Goal: Task Accomplishment & Management: Manage account settings

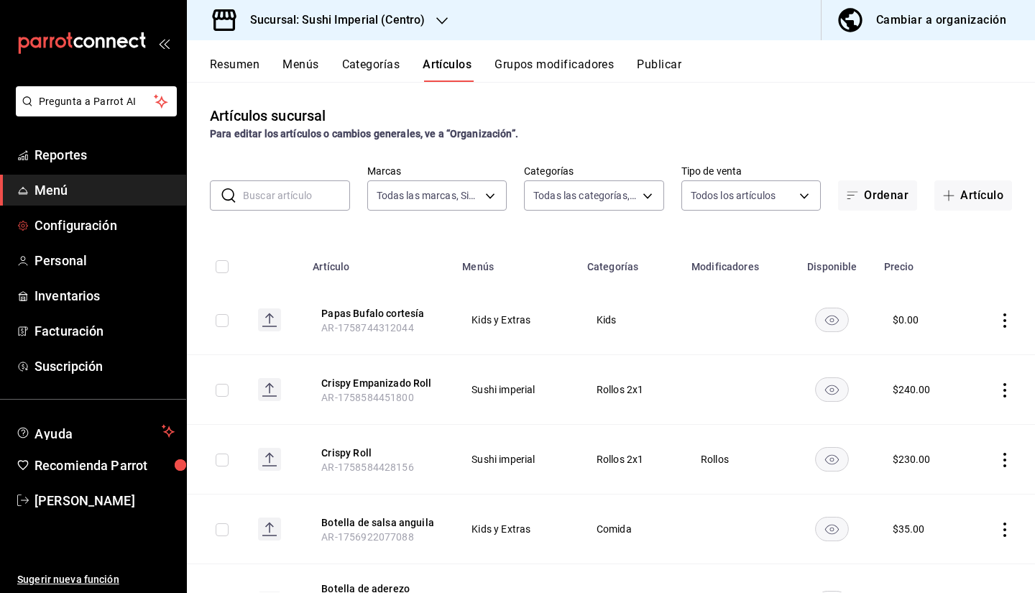
click at [78, 224] on span "Configuración" at bounding box center [104, 225] width 140 height 19
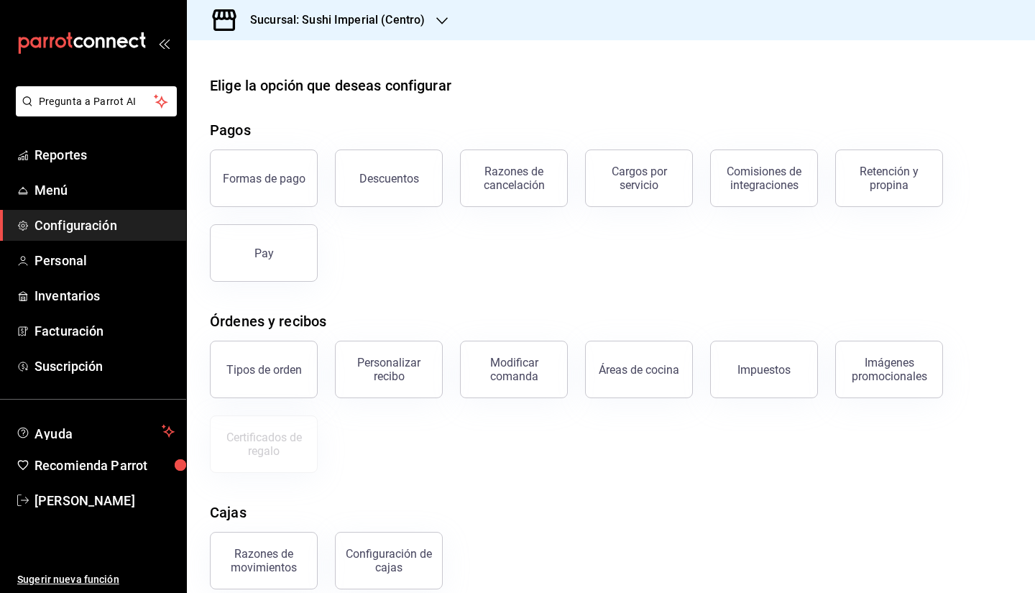
click at [378, 195] on button "Descuentos" at bounding box center [389, 177] width 108 height 57
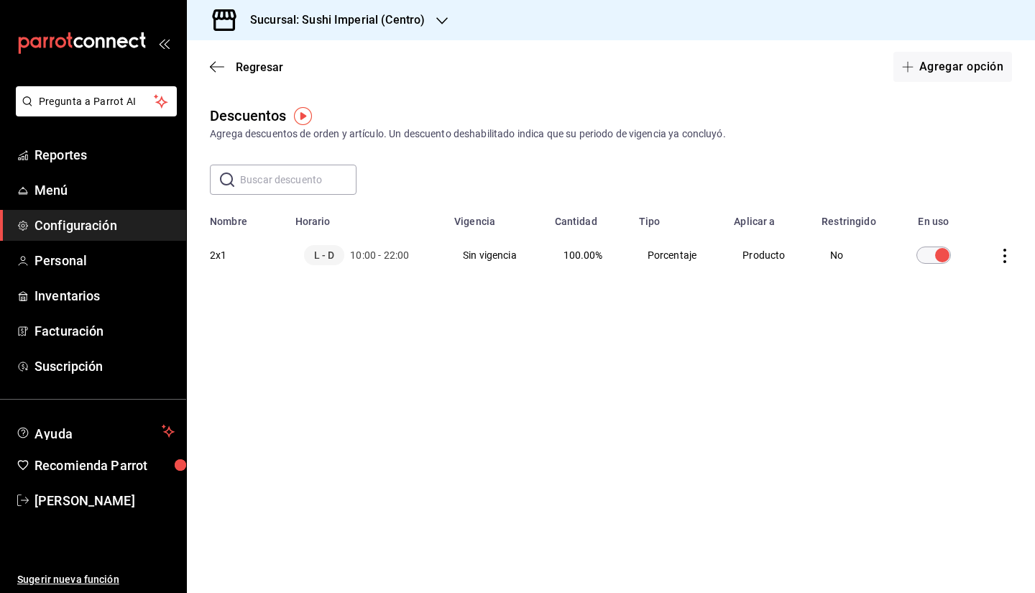
click at [941, 57] on button "Agregar opción" at bounding box center [952, 67] width 119 height 30
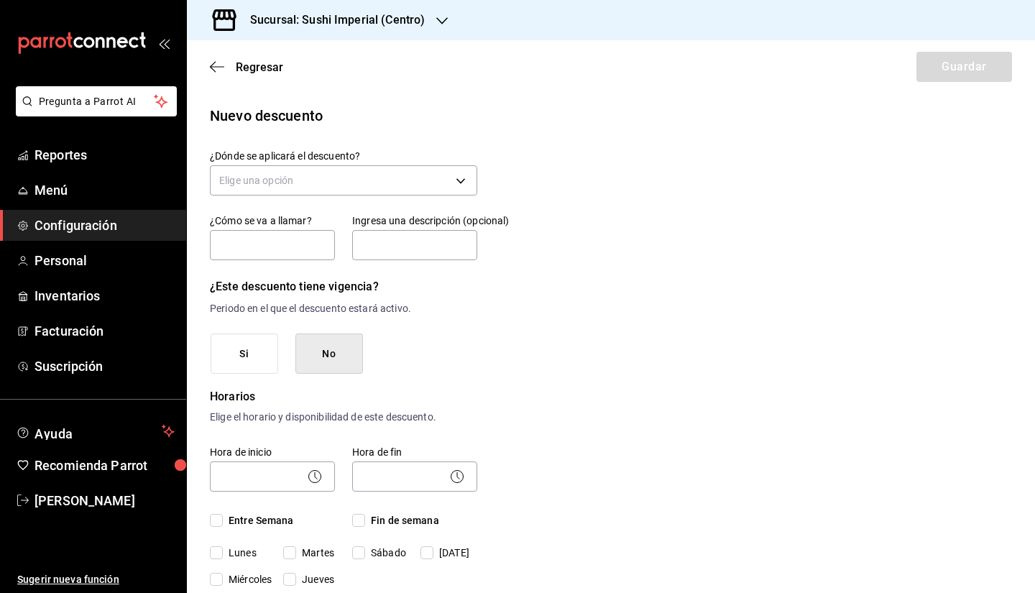
click at [364, 174] on body "Pregunta a Parrot AI Reportes Menú Configuración Personal Inventarios Facturaci…" at bounding box center [517, 296] width 1035 height 593
click at [289, 251] on li "Orden completa" at bounding box center [342, 249] width 262 height 24
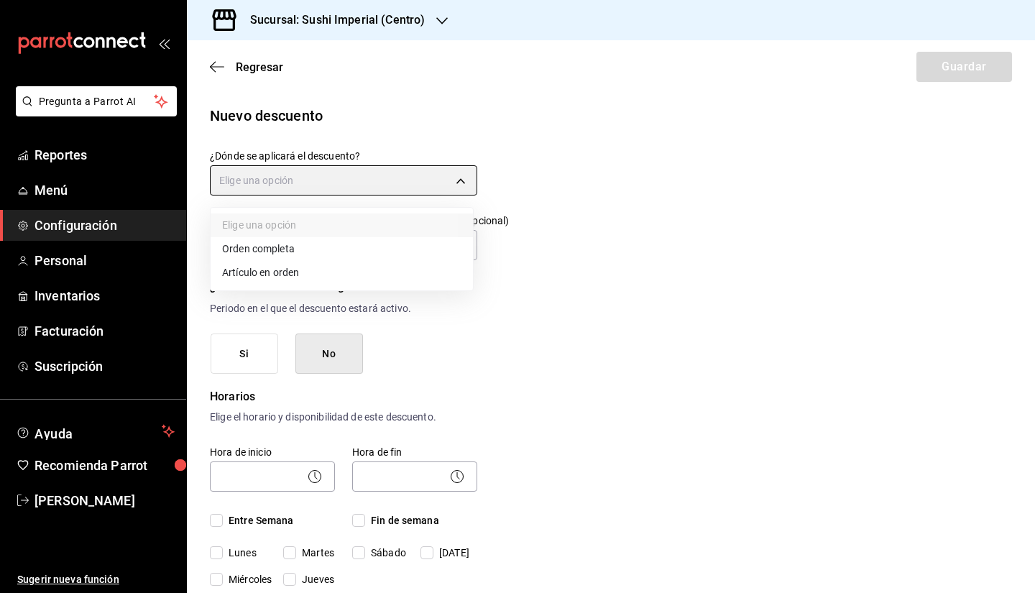
type input "ORDER"
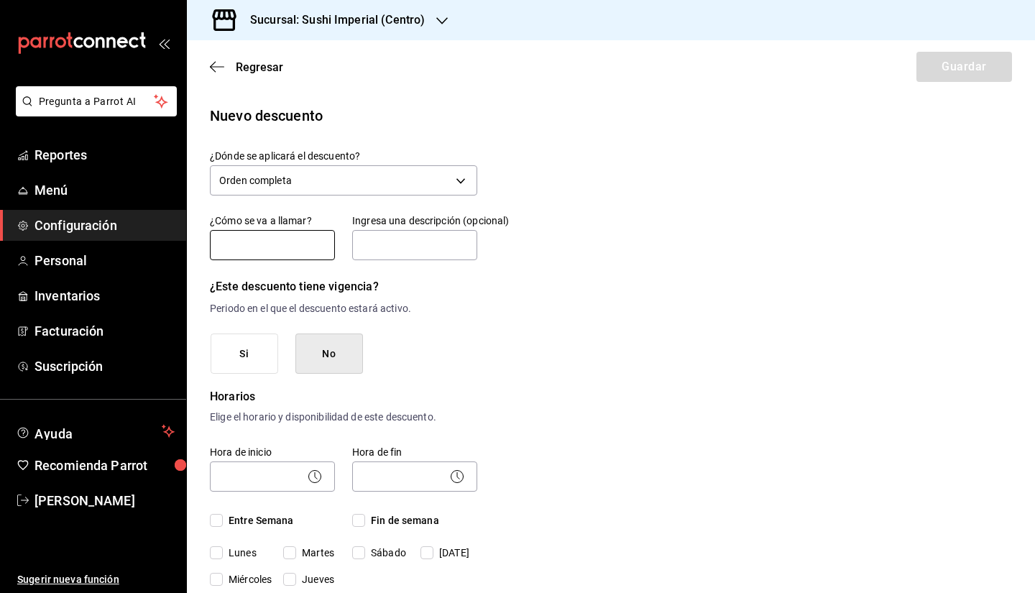
click at [272, 241] on input "text" at bounding box center [272, 245] width 125 height 30
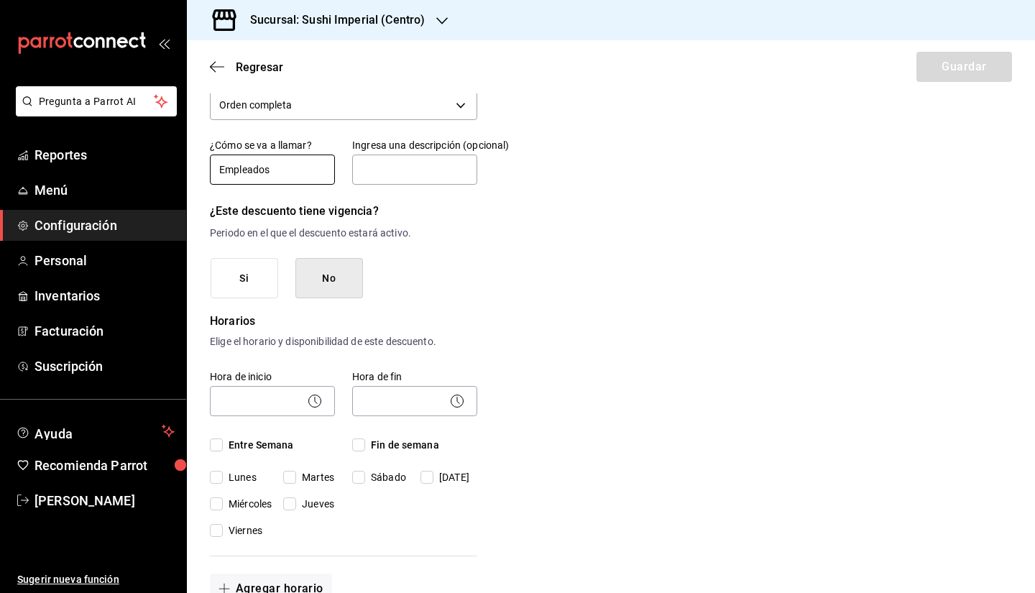
scroll to position [76, 0]
type input "Empleados"
click at [359, 277] on button "No" at bounding box center [329, 277] width 68 height 41
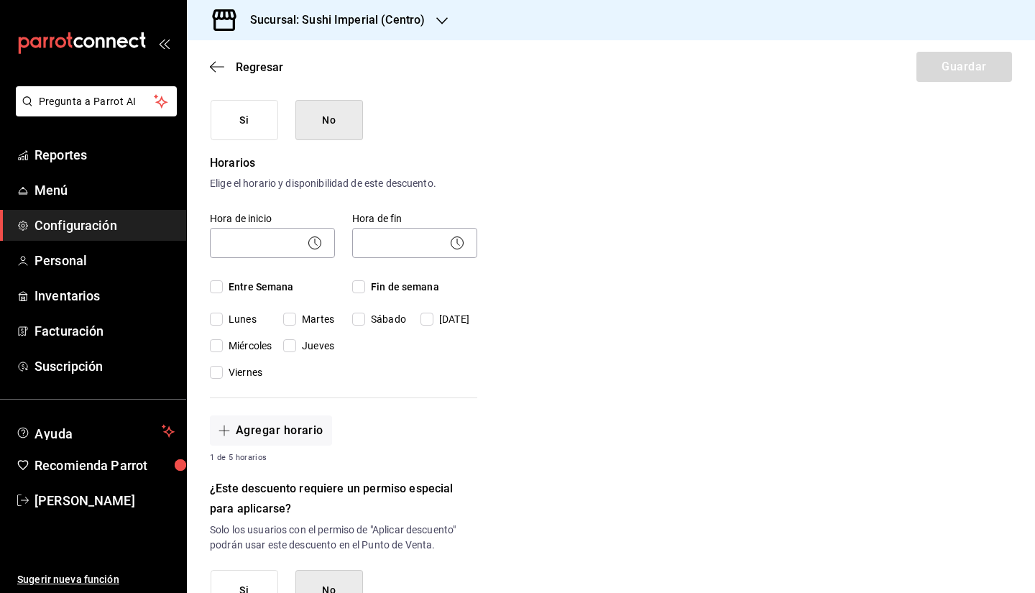
scroll to position [241, 0]
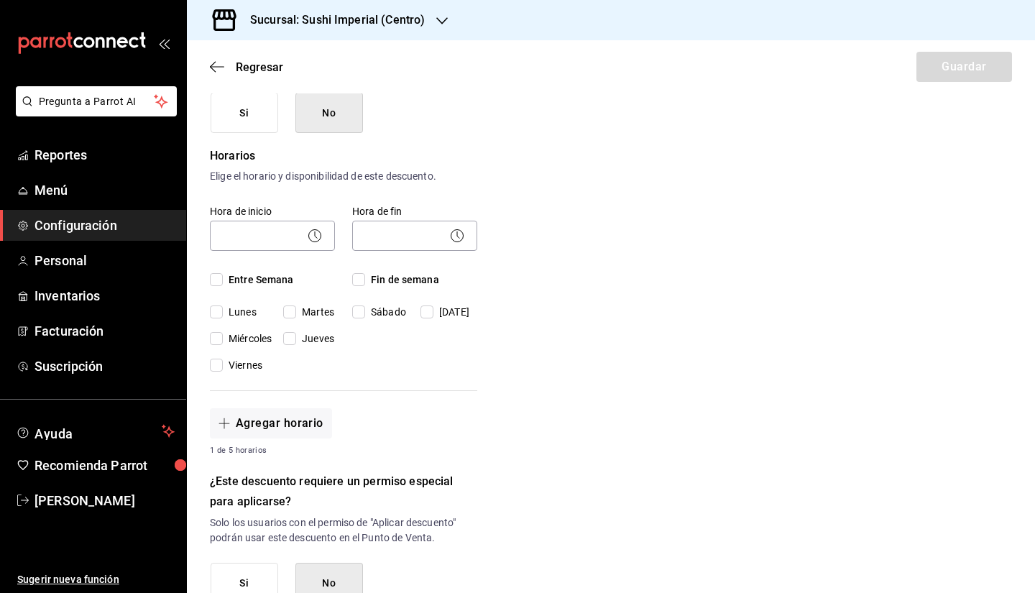
click at [213, 276] on input "Entre Semana" at bounding box center [216, 279] width 13 height 13
checkbox input "true"
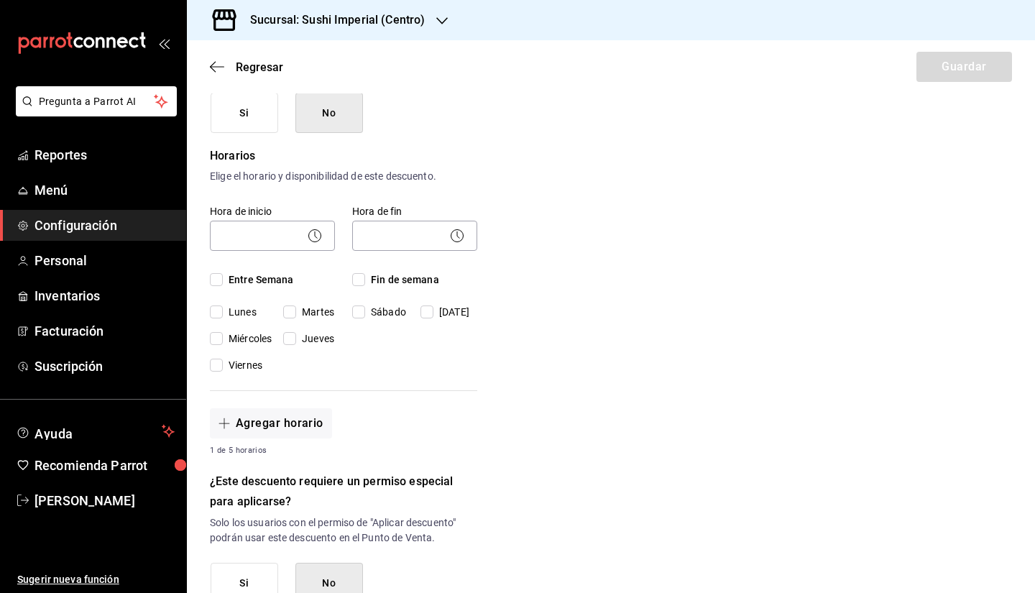
checkbox input "true"
click at [359, 278] on input "Fin de semana" at bounding box center [358, 279] width 13 height 13
checkbox input "true"
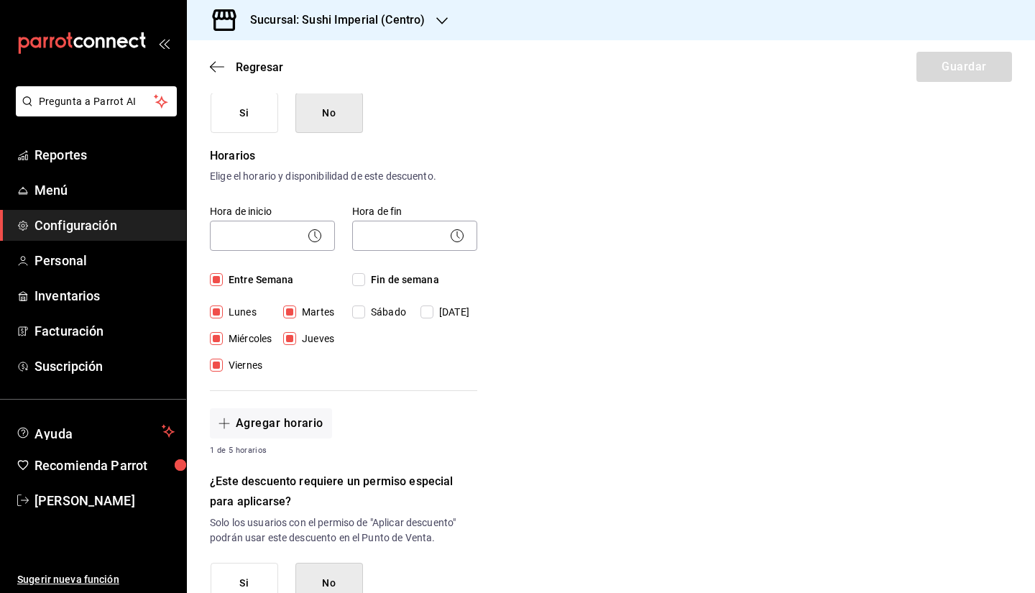
checkbox input "true"
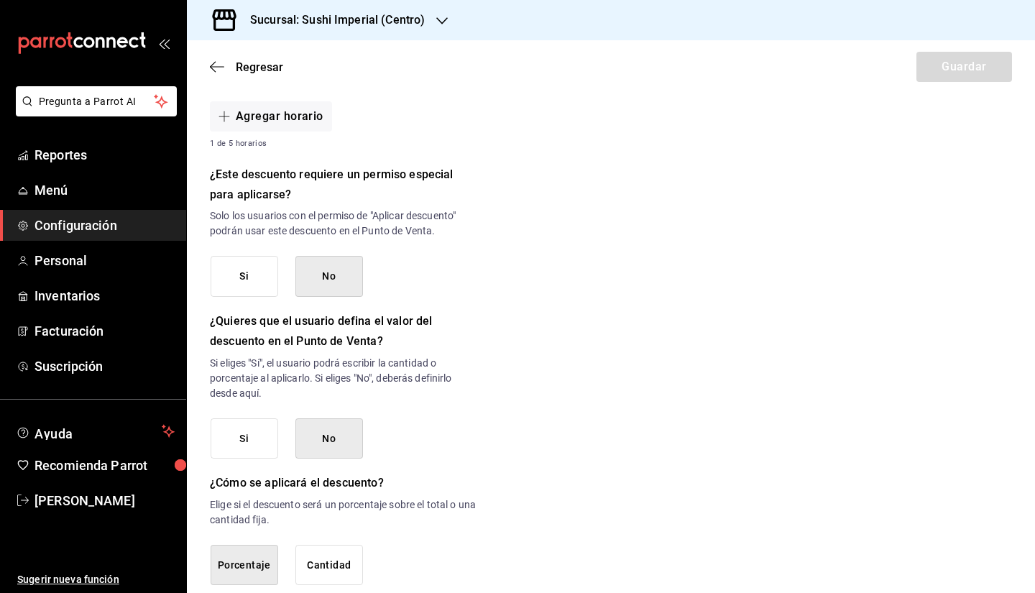
scroll to position [548, 0]
click at [237, 267] on button "Si" at bounding box center [245, 275] width 68 height 41
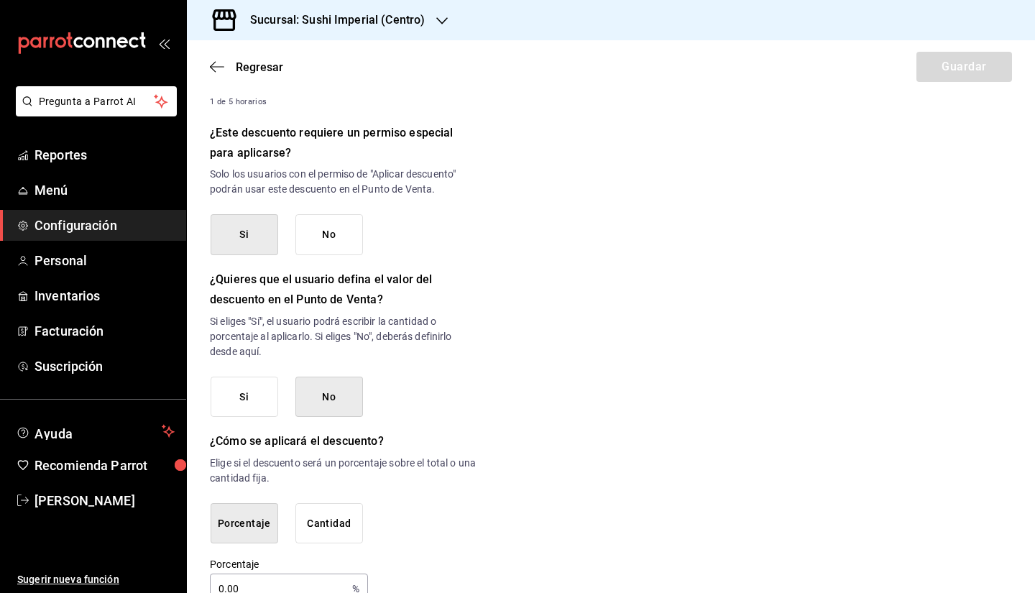
scroll to position [623, 0]
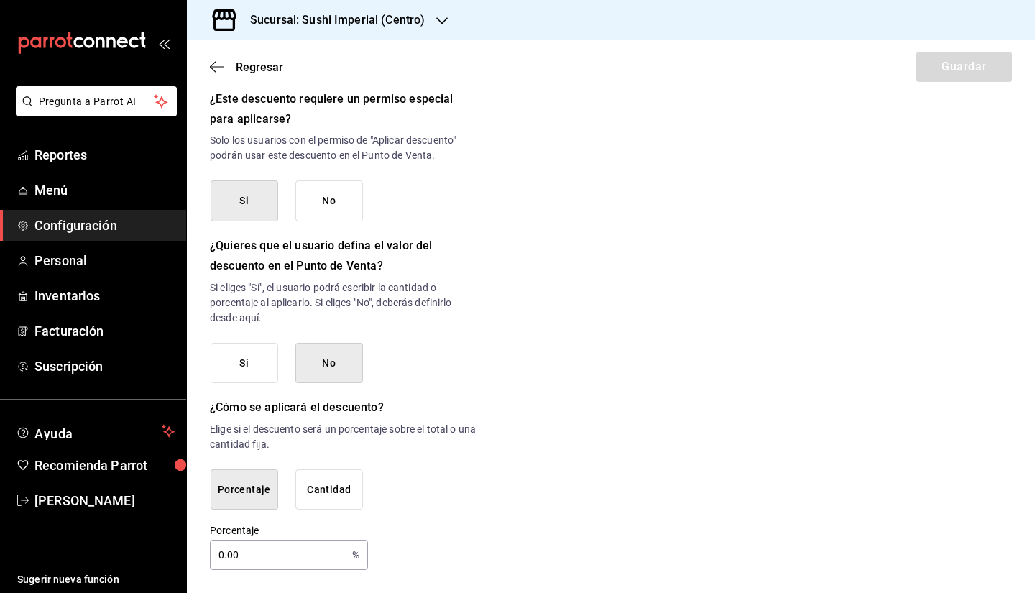
click at [239, 557] on input "0.00" at bounding box center [278, 554] width 137 height 29
type input "0"
click at [575, 475] on div "Nuevo descuento ¿Dónde se aplicará el descuento? Orden completa ORDER ¿Cómo se …" at bounding box center [611, 26] width 848 height 1088
click at [260, 558] on input "50" at bounding box center [278, 554] width 137 height 29
type input "1"
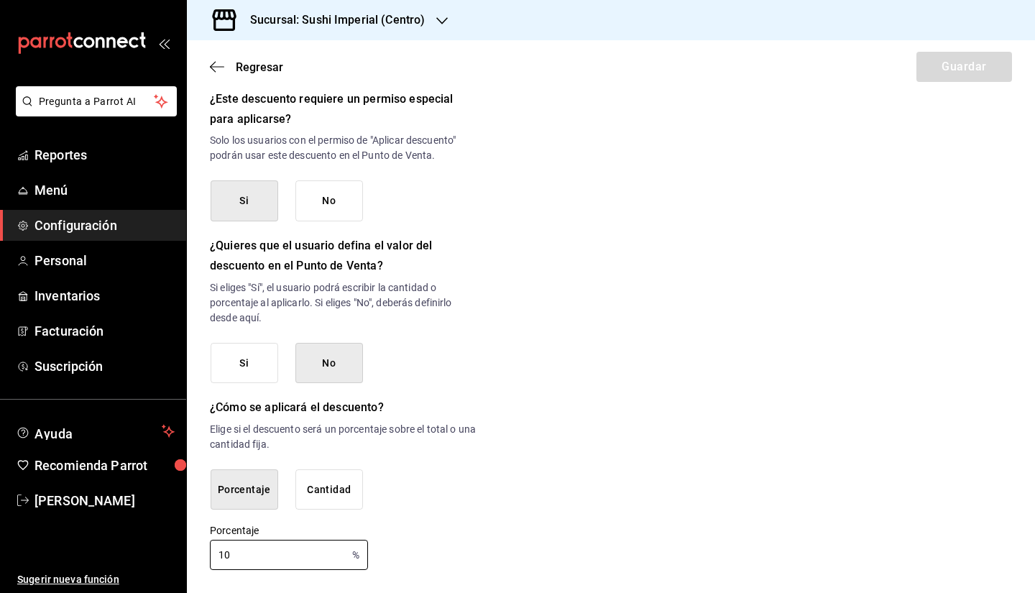
type input "1"
type input "50"
click at [435, 558] on div "Porcentaje 50 % Porcentaje" at bounding box center [343, 547] width 267 height 46
click at [253, 487] on button "Porcentaje" at bounding box center [245, 489] width 68 height 41
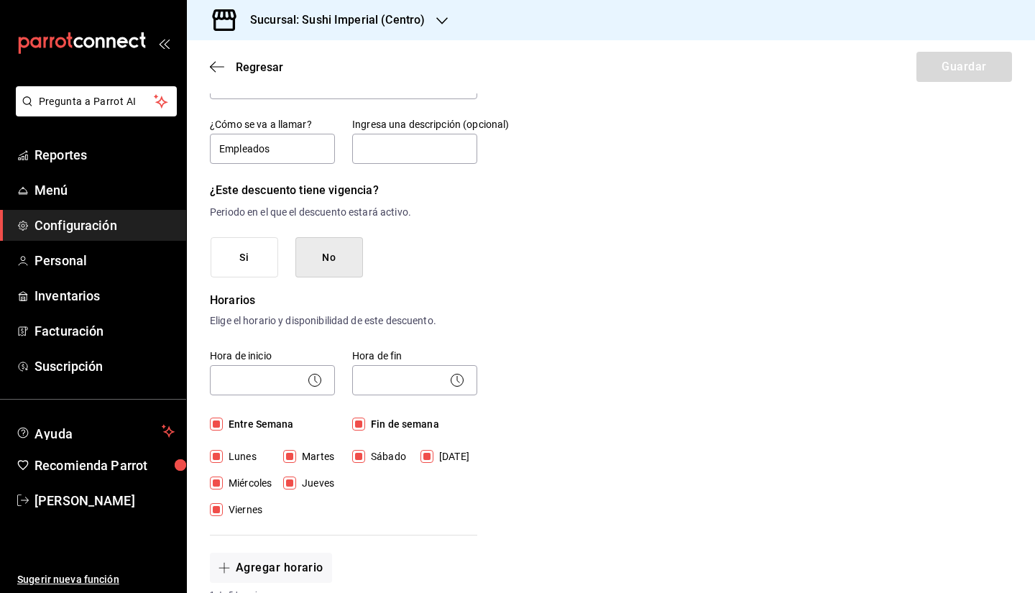
scroll to position [0, 0]
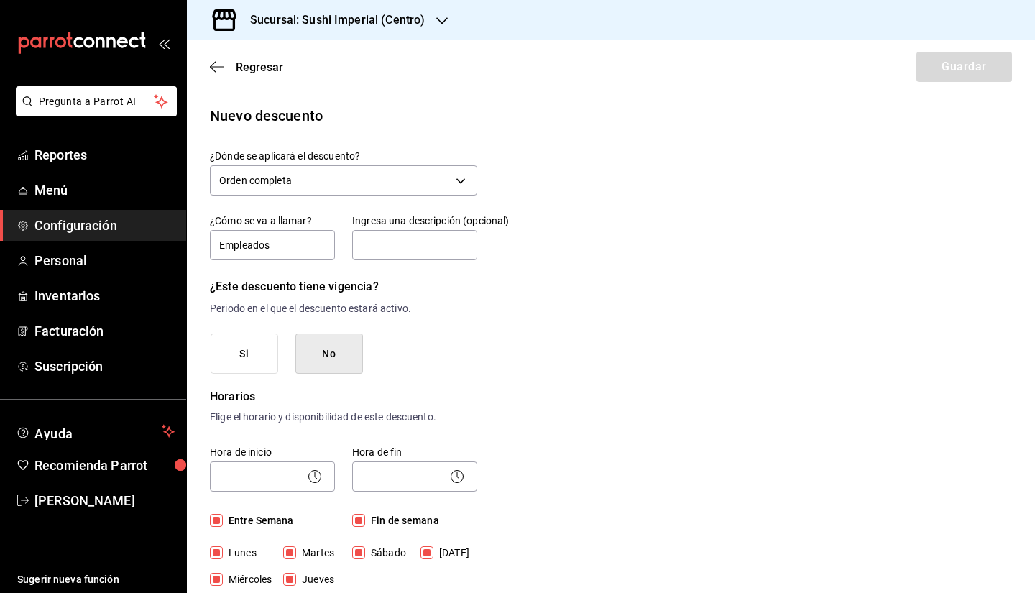
click at [251, 464] on body "Pregunta a Parrot AI Reportes Menú Configuración Personal Inventarios Facturaci…" at bounding box center [517, 296] width 1035 height 593
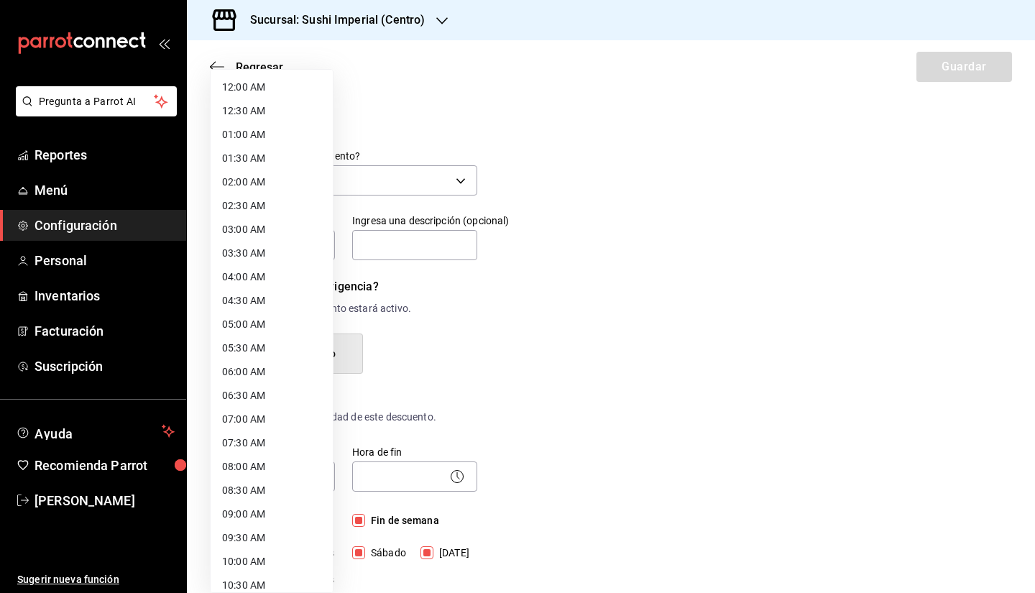
scroll to position [68, 0]
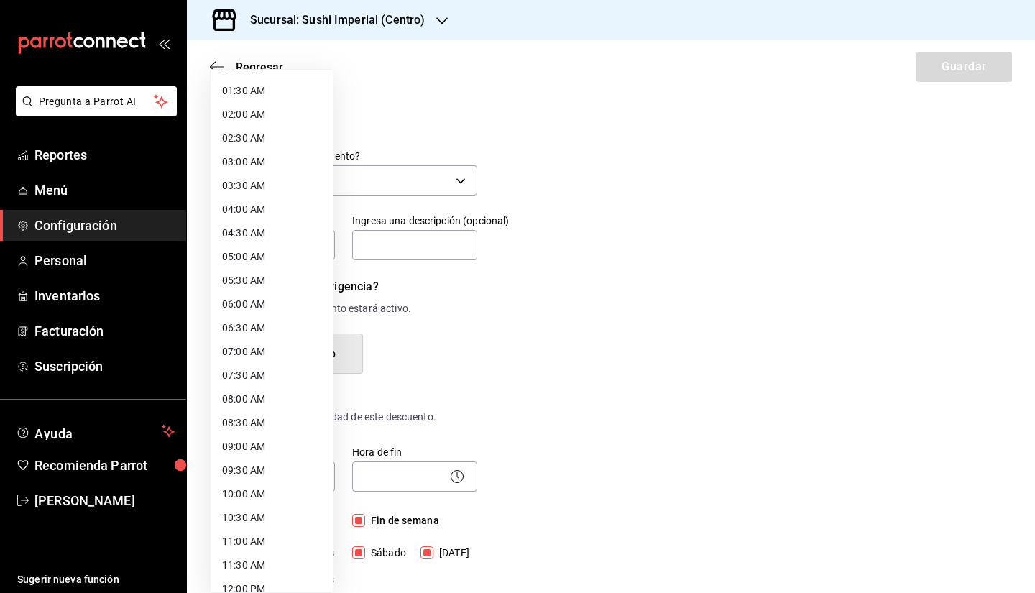
click at [239, 486] on li "10:00 AM" at bounding box center [272, 494] width 122 height 24
type input "10:00"
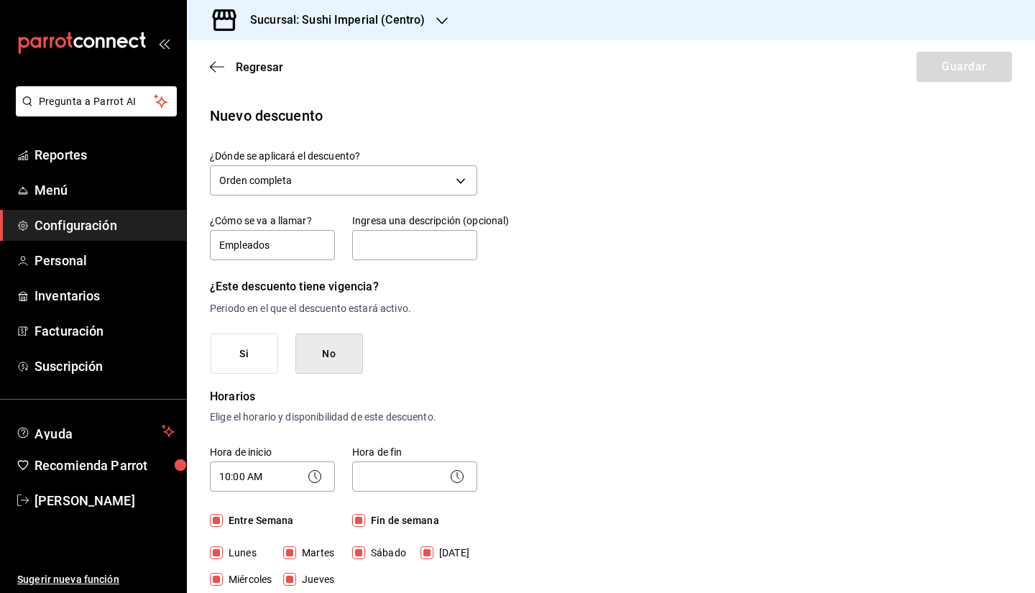
click at [384, 481] on body "Pregunta a Parrot AI Reportes Menú Configuración Personal Inventarios Facturaci…" at bounding box center [517, 296] width 1035 height 593
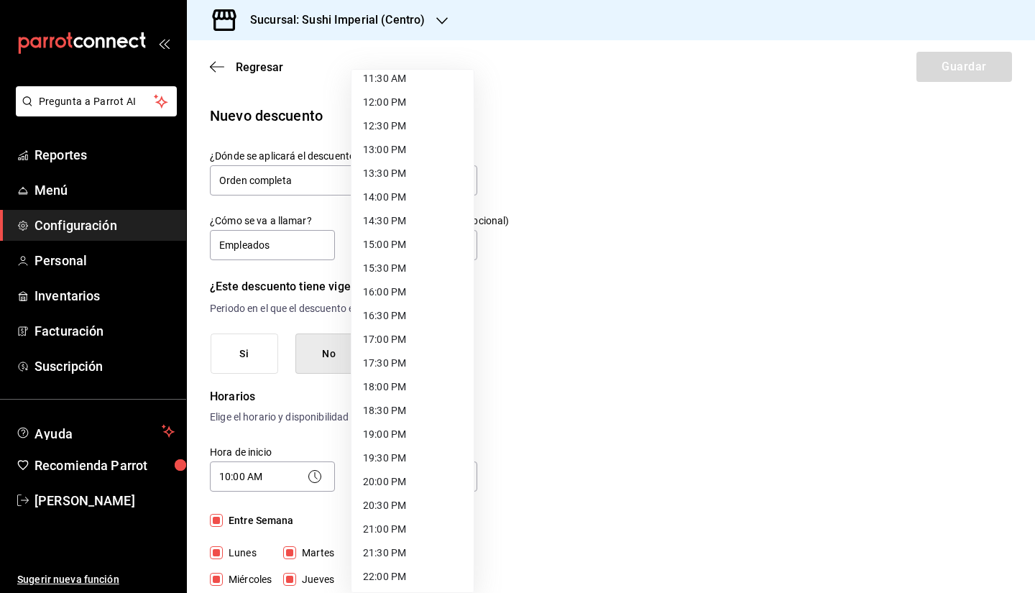
scroll to position [651, 0]
click at [378, 526] on li "23:00 PM" at bounding box center [412, 527] width 122 height 24
type input "23:00"
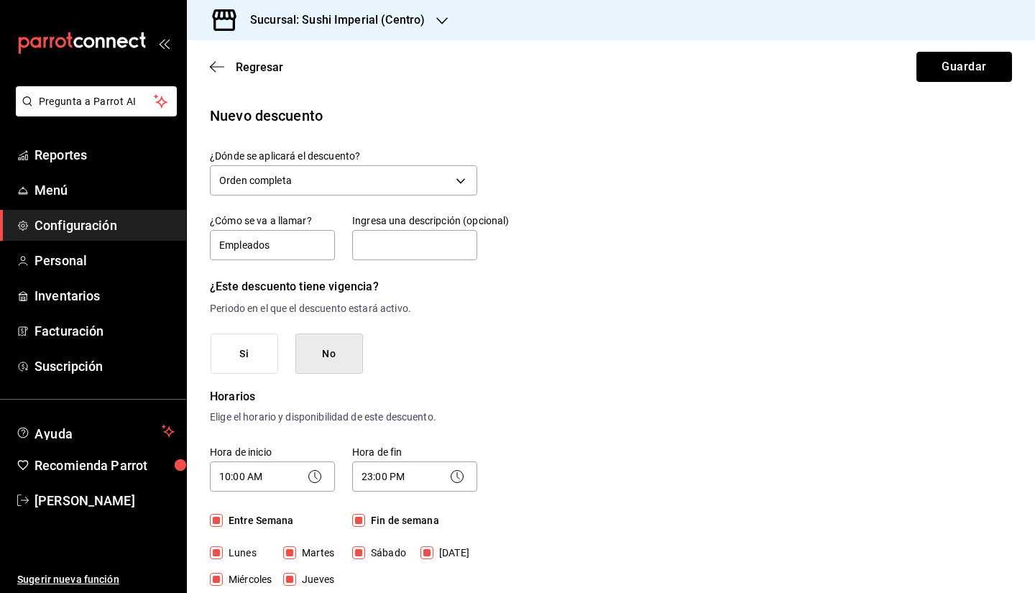
click at [948, 72] on button "Guardar" at bounding box center [964, 67] width 96 height 30
click at [943, 60] on button "Guardar" at bounding box center [964, 67] width 96 height 30
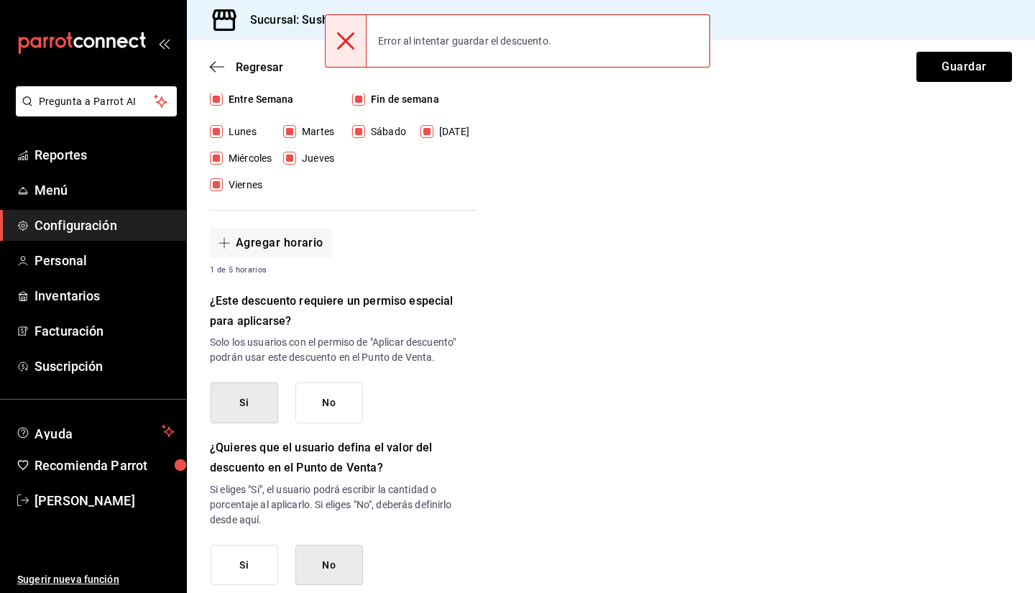
scroll to position [577, 0]
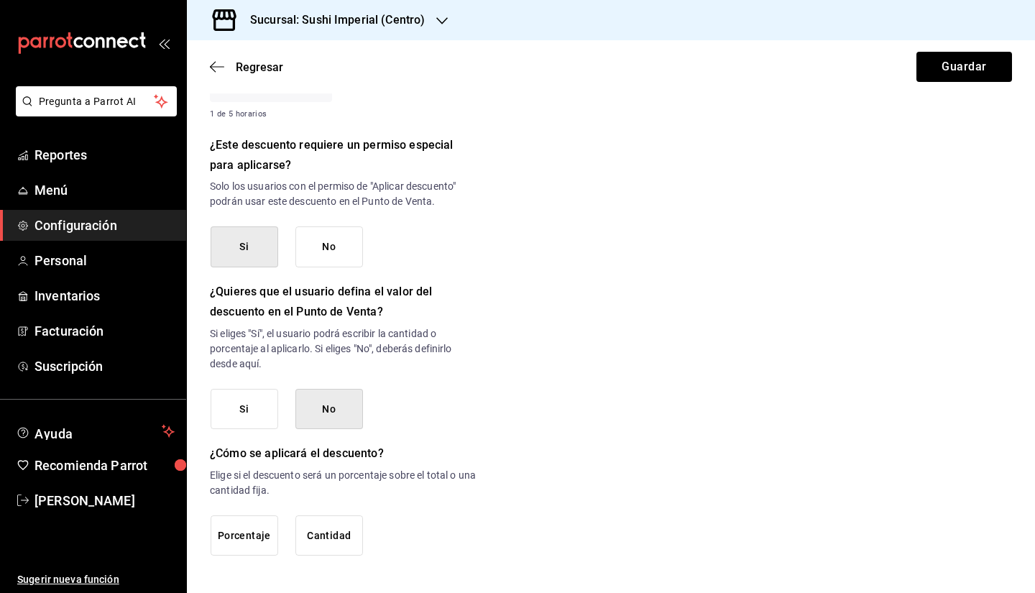
click at [233, 553] on button "Porcentaje" at bounding box center [245, 535] width 68 height 41
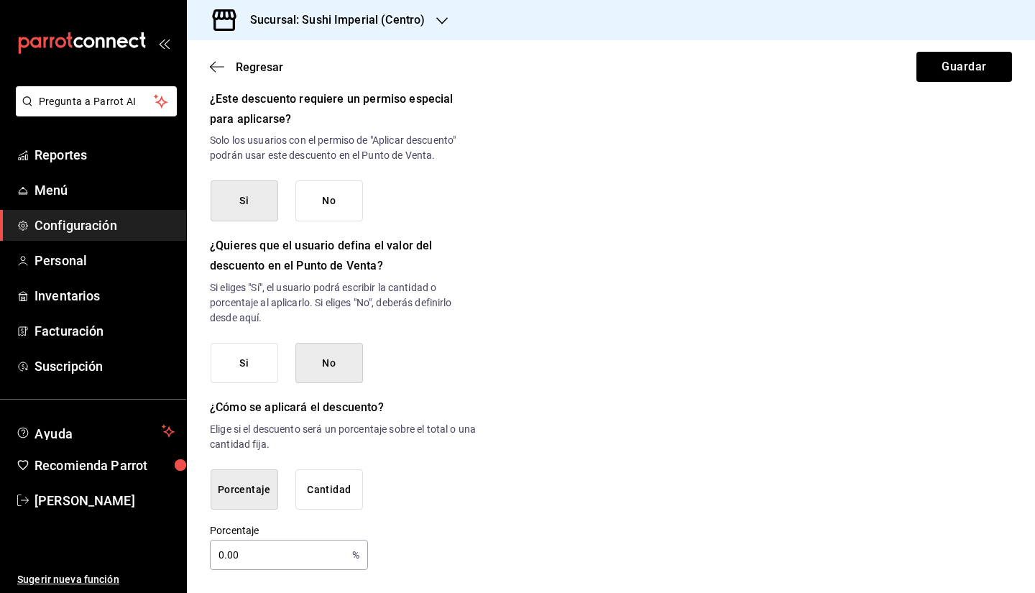
click at [244, 552] on input "0.00" at bounding box center [278, 554] width 137 height 29
type input "0"
type input "50"
click at [930, 75] on button "Guardar" at bounding box center [964, 67] width 96 height 30
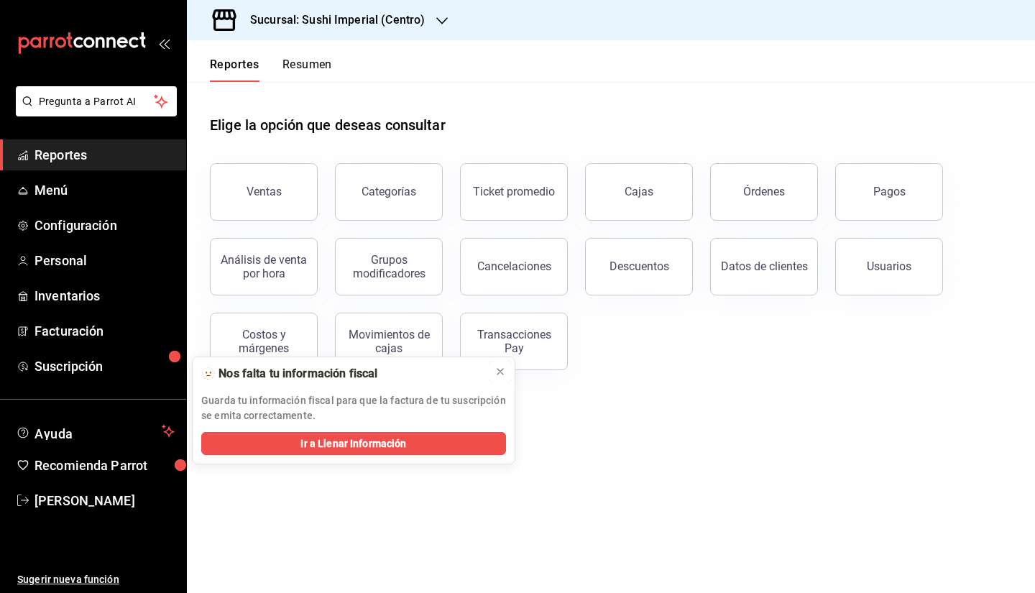
click at [501, 372] on icon at bounding box center [500, 372] width 6 height 6
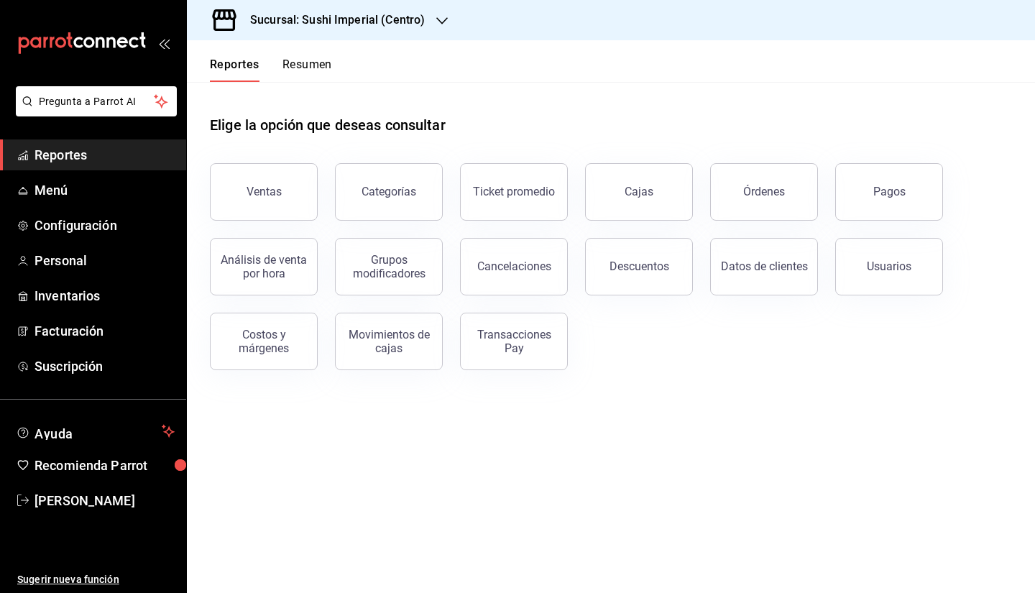
click at [351, 16] on h3 "Sucursal: Sushi Imperial (Centro)" at bounding box center [332, 19] width 186 height 17
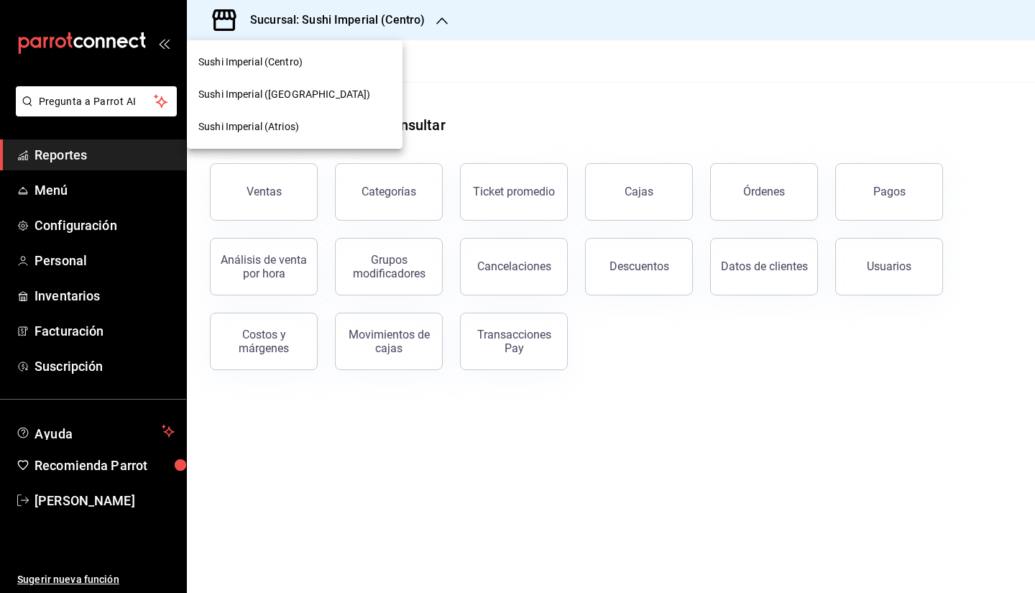
click at [297, 97] on span "Sushi Imperial ([GEOGRAPHIC_DATA])" at bounding box center [284, 94] width 172 height 15
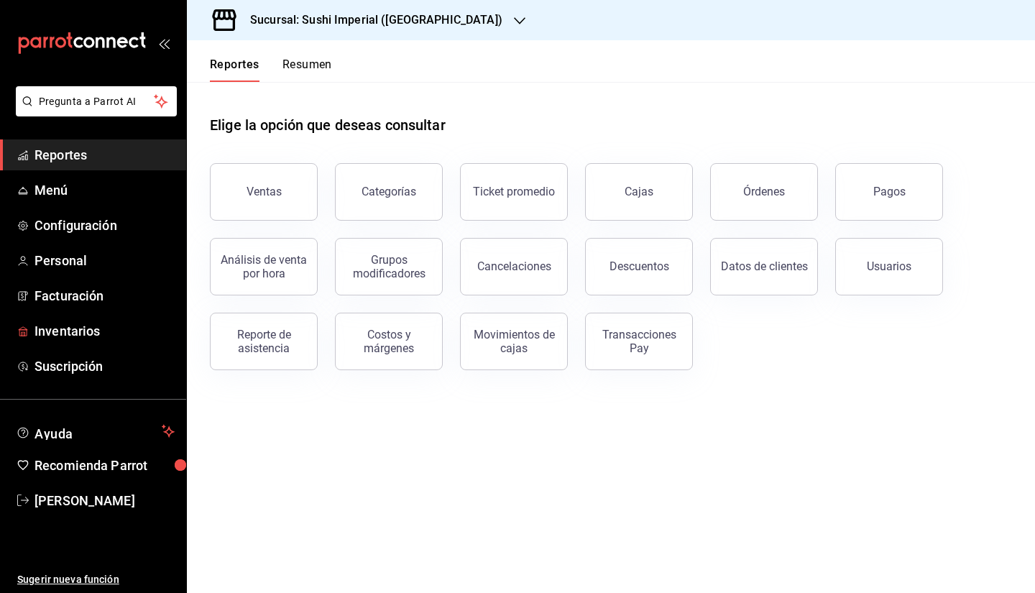
click at [80, 336] on span "Inventarios" at bounding box center [104, 330] width 140 height 19
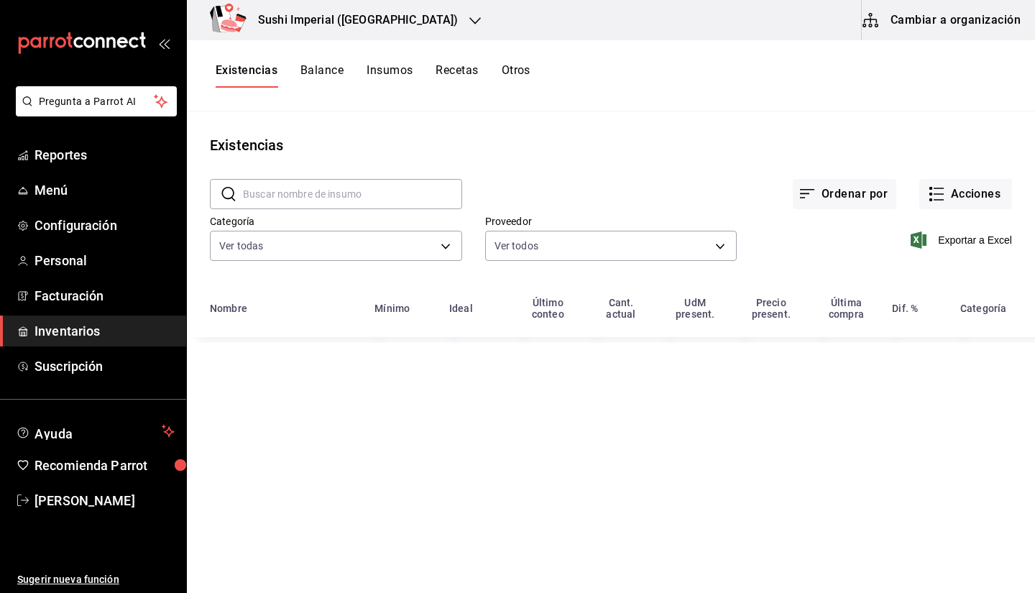
click at [963, 23] on button "Cambiar a organización" at bounding box center [942, 20] width 162 height 40
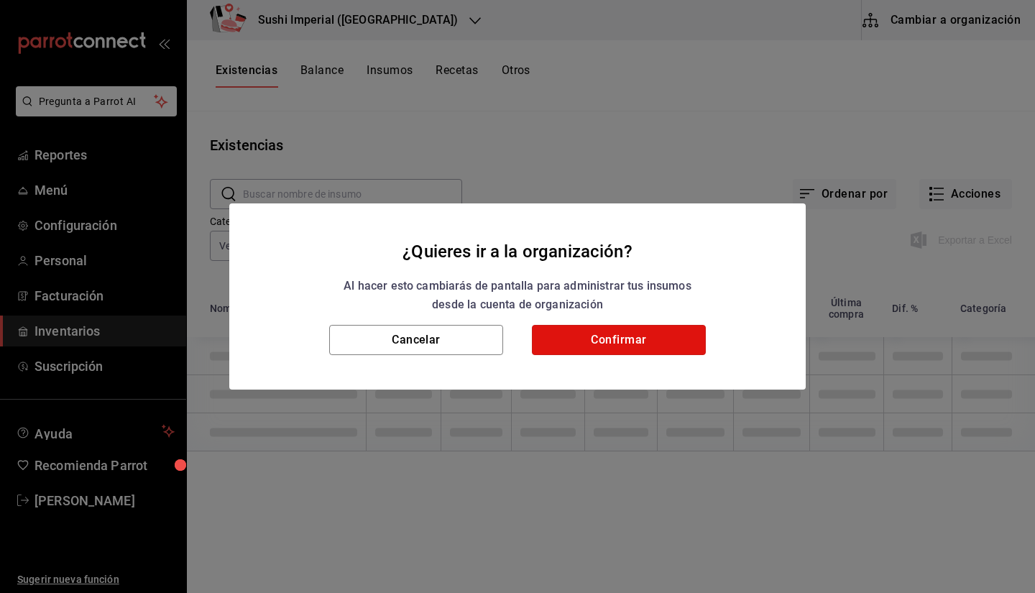
click at [640, 350] on button "Confirmar" at bounding box center [619, 340] width 174 height 30
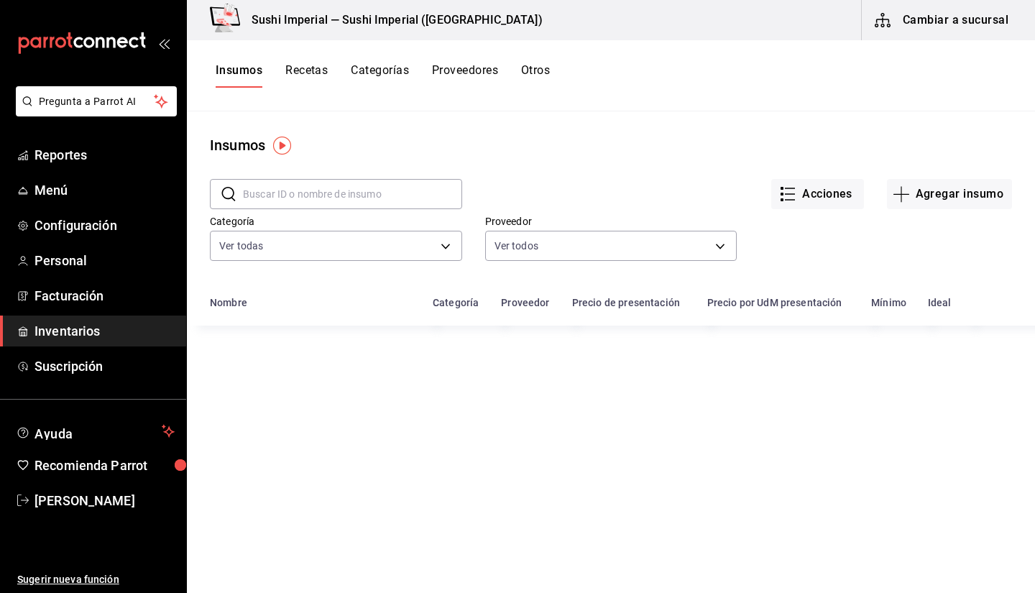
click at [302, 193] on input "text" at bounding box center [352, 194] width 219 height 29
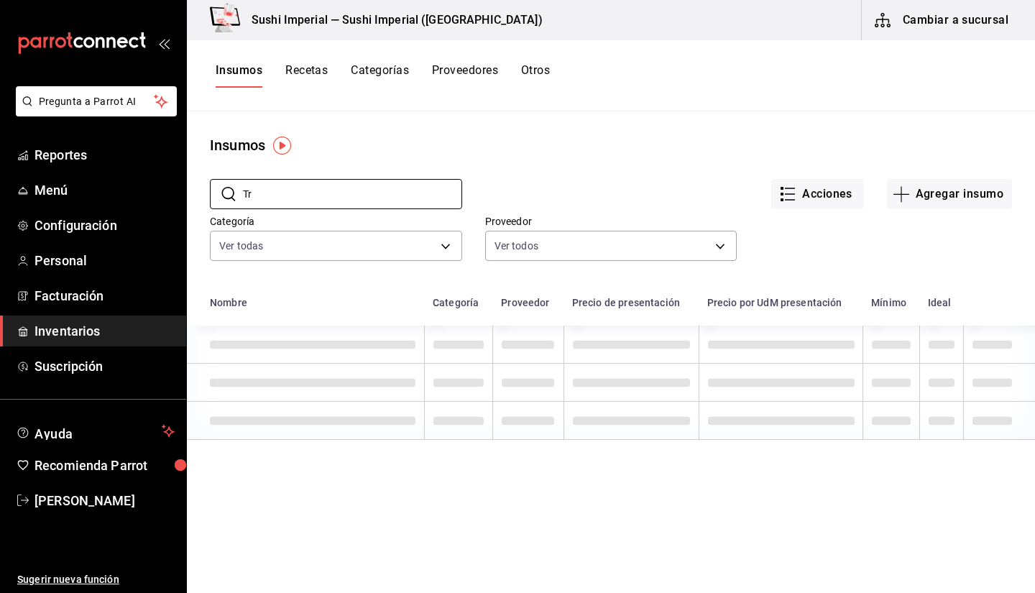
type input "T"
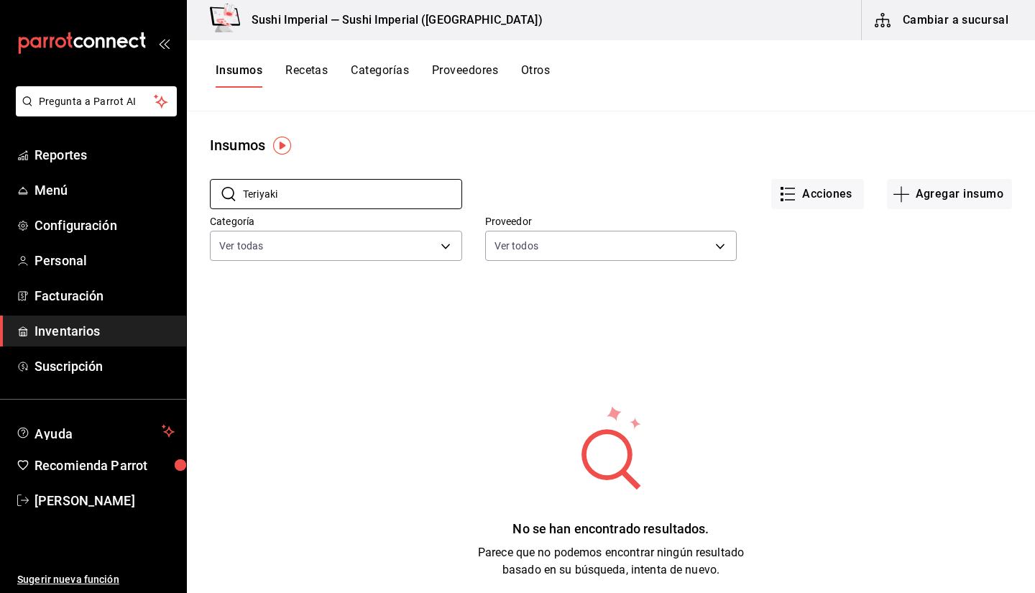
type input "Teriyaki"
click at [301, 71] on button "Recetas" at bounding box center [306, 75] width 42 height 24
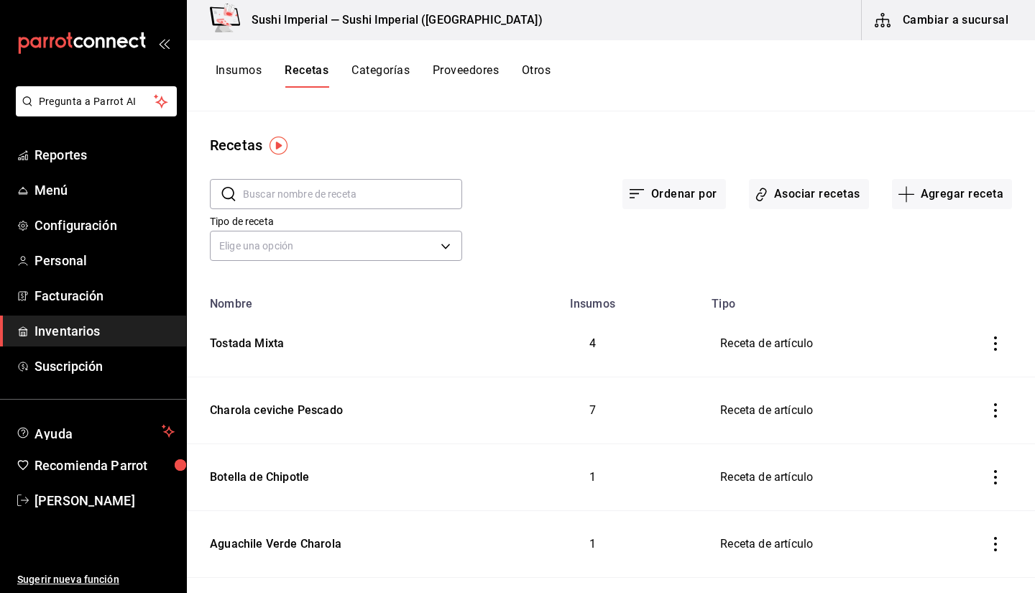
click at [262, 205] on input "text" at bounding box center [352, 194] width 219 height 29
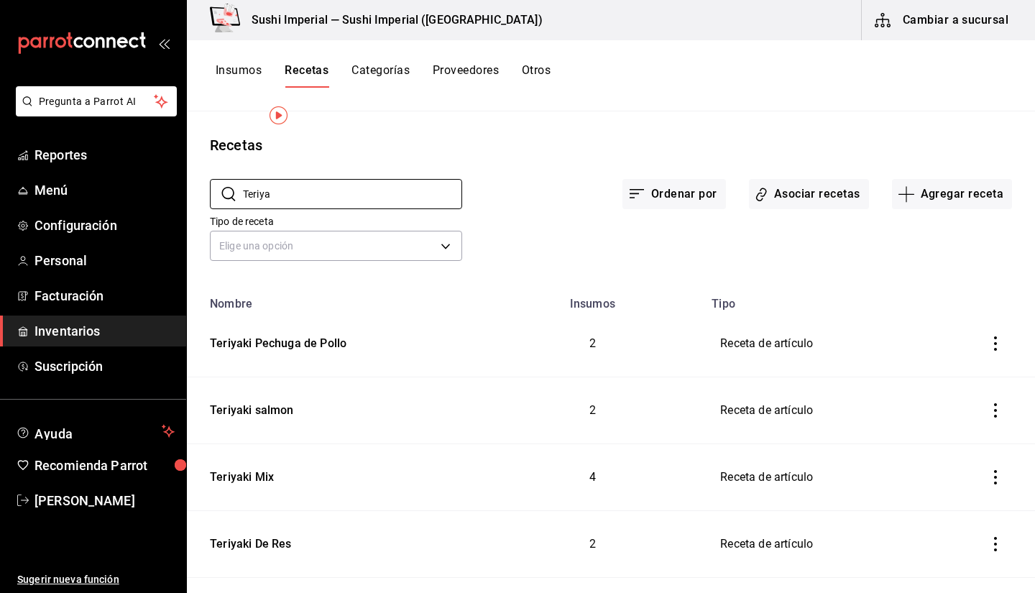
scroll to position [55, 0]
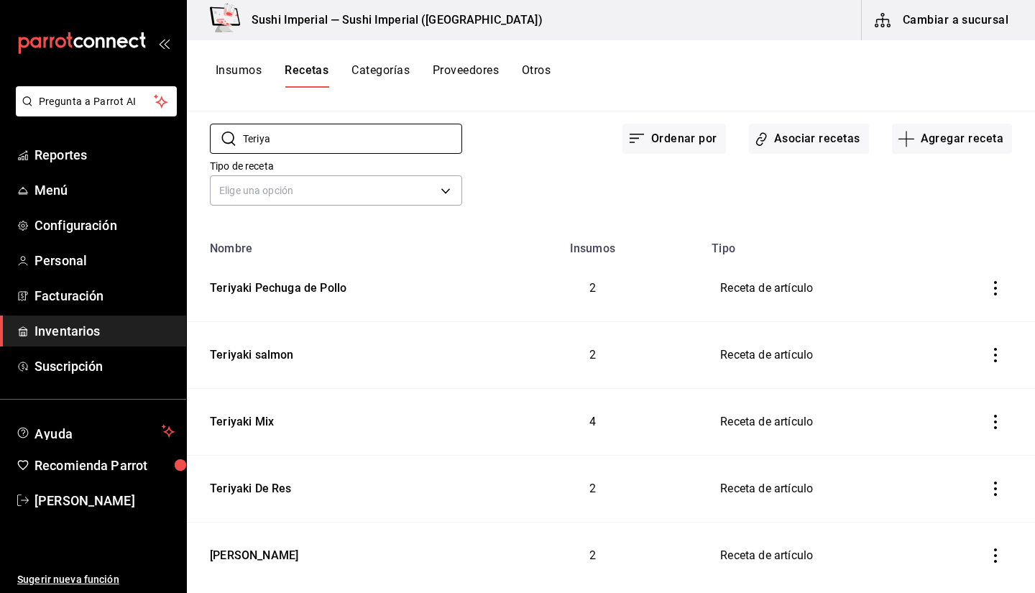
type input "Teriya"
click at [260, 422] on div "Teriyaki Mix" at bounding box center [239, 419] width 70 height 22
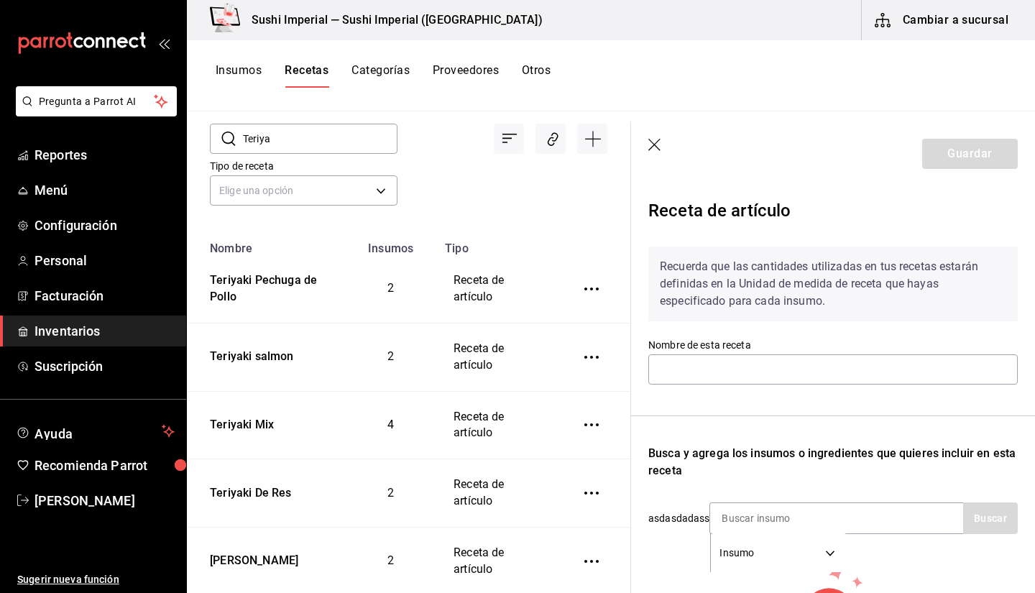
type input "Teriyaki Mix"
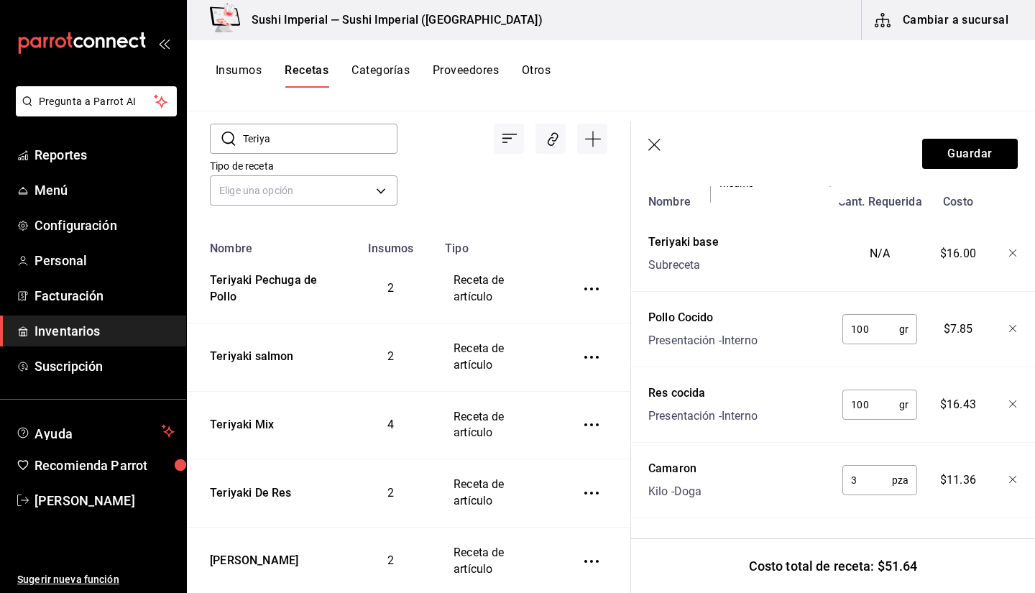
scroll to position [380, 0]
click at [981, 156] on button "Guardar" at bounding box center [970, 154] width 96 height 30
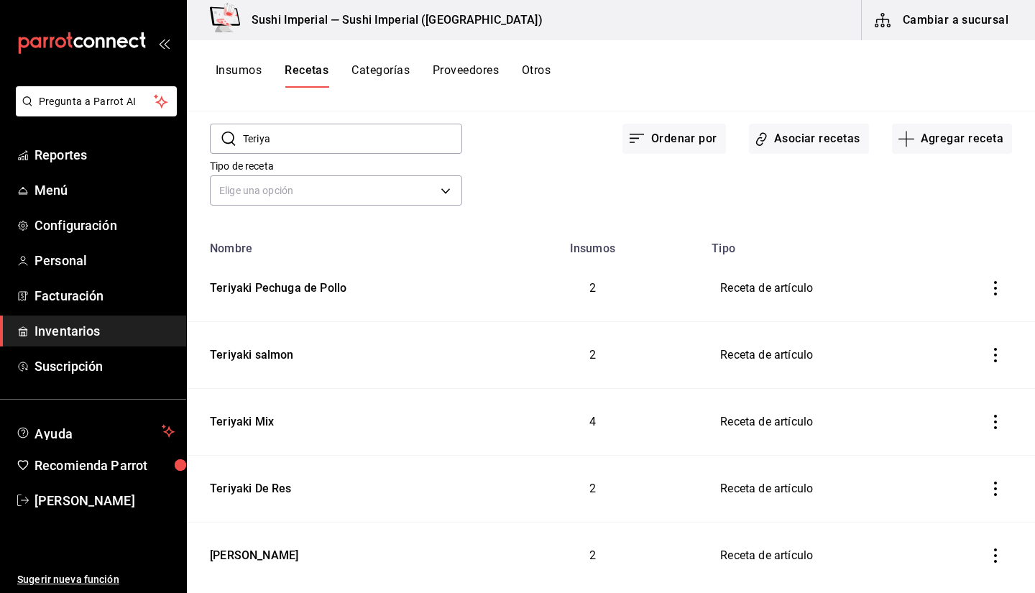
click at [282, 550] on div "[PERSON_NAME]" at bounding box center [251, 553] width 94 height 22
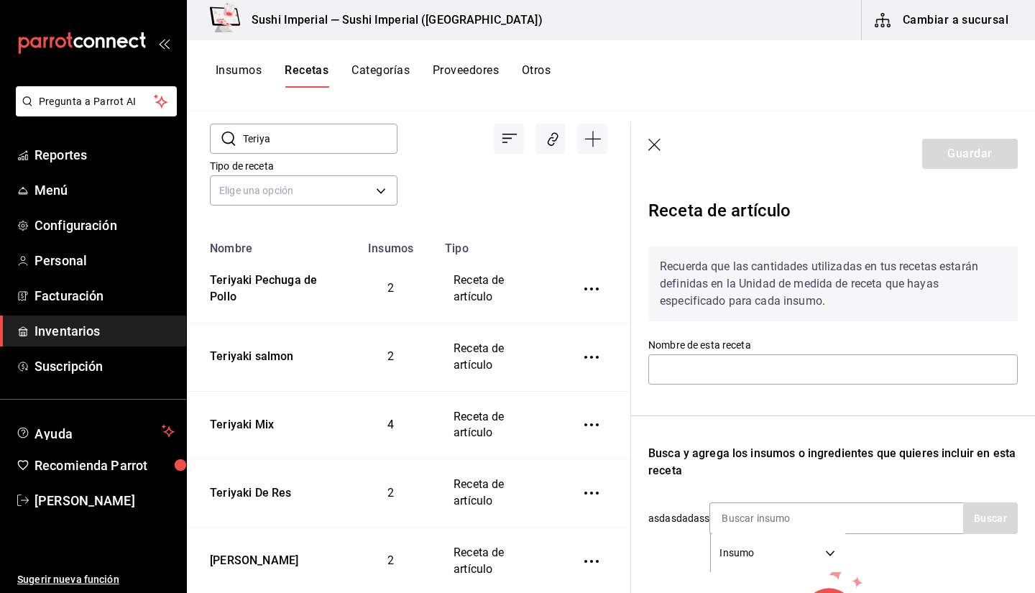
type input "[PERSON_NAME]"
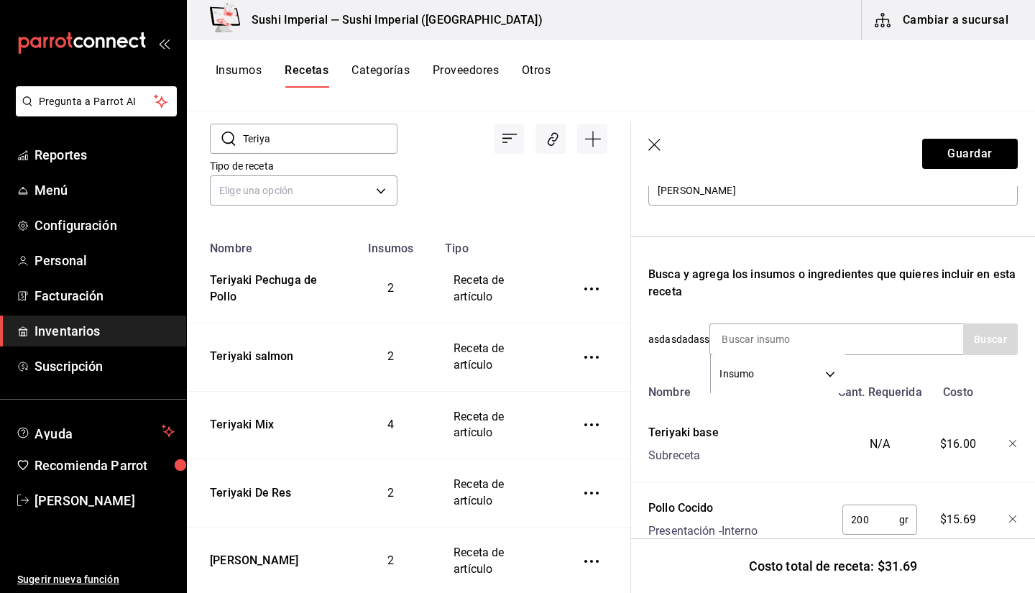
scroll to position [229, 0]
